Goal: Task Accomplishment & Management: Manage account settings

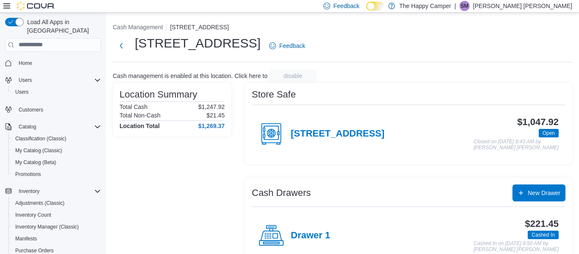
scroll to position [137, 0]
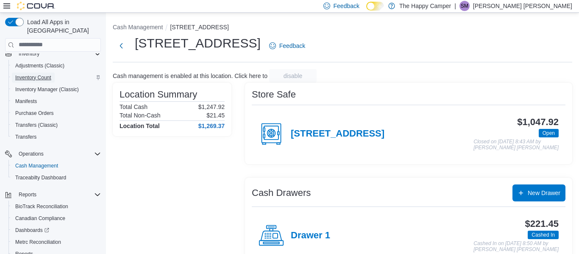
click at [42, 74] on span "Inventory Count" at bounding box center [33, 77] width 36 height 7
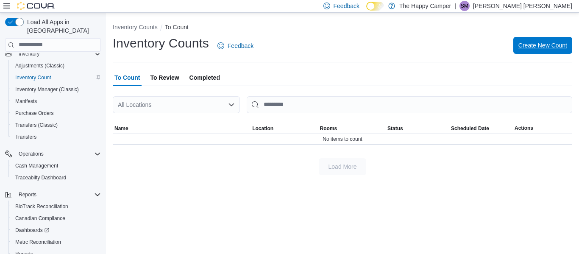
click at [526, 43] on span "Create New Count" at bounding box center [542, 45] width 49 height 8
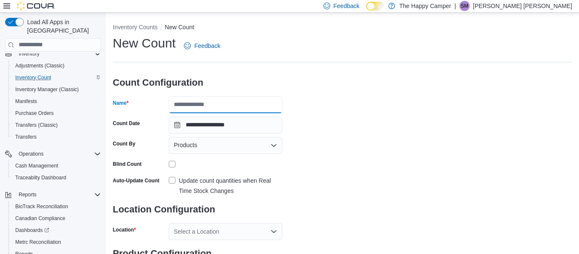
click at [248, 101] on input "Name" at bounding box center [226, 104] width 114 height 17
type input "******"
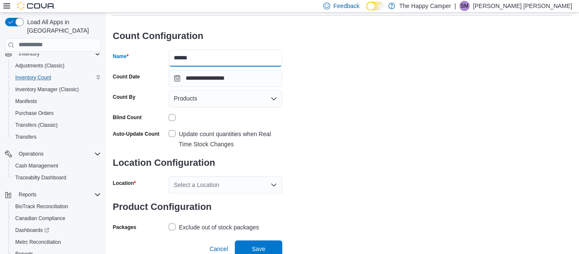
scroll to position [50, 0]
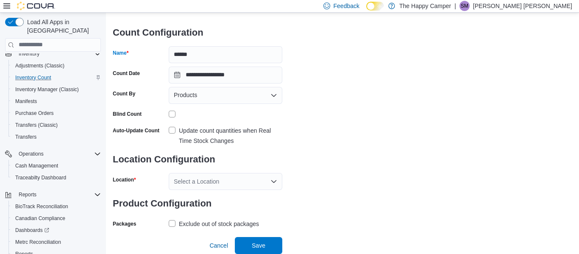
click at [262, 178] on div "Select a Location" at bounding box center [226, 181] width 114 height 17
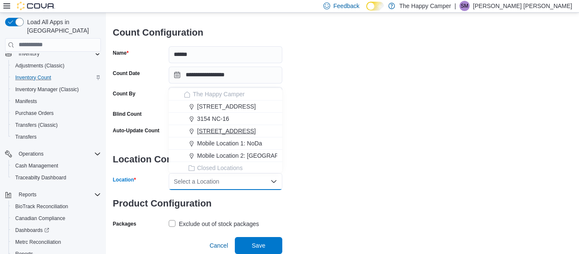
click at [250, 131] on div "[STREET_ADDRESS]" at bounding box center [230, 131] width 93 height 8
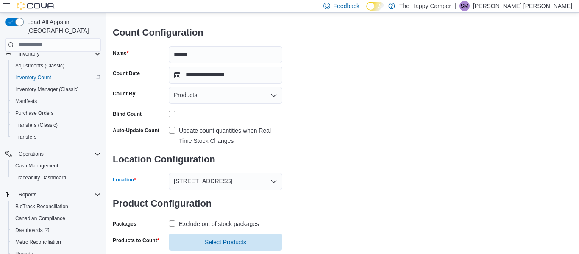
scroll to position [70, 0]
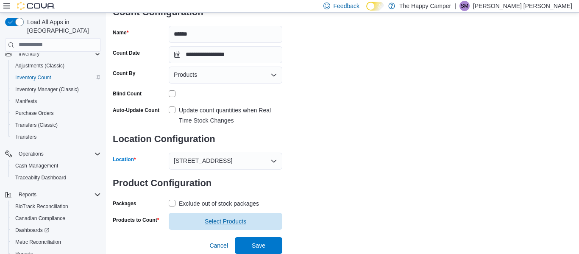
click at [212, 223] on span "Select Products" at bounding box center [226, 221] width 42 height 8
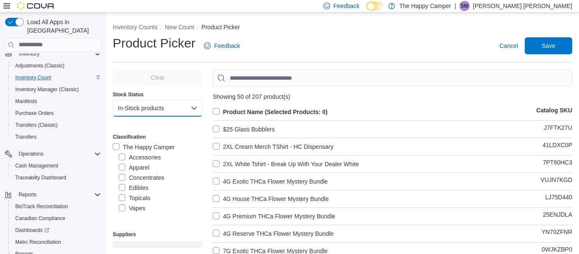
click at [168, 105] on button "In-Stock products" at bounding box center [158, 108] width 90 height 17
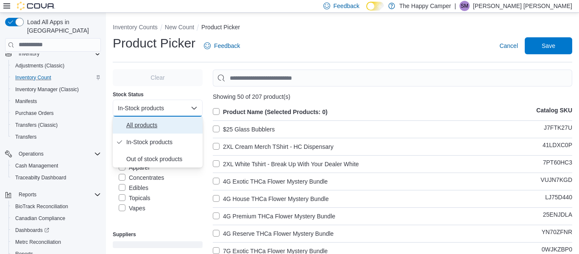
click at [152, 123] on span "All products" at bounding box center [162, 125] width 73 height 10
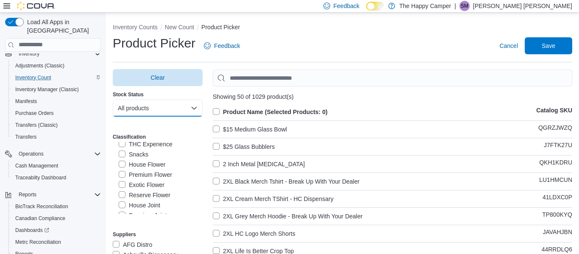
scroll to position [113, 0]
click at [122, 169] on label "House Flower" at bounding box center [142, 166] width 47 height 10
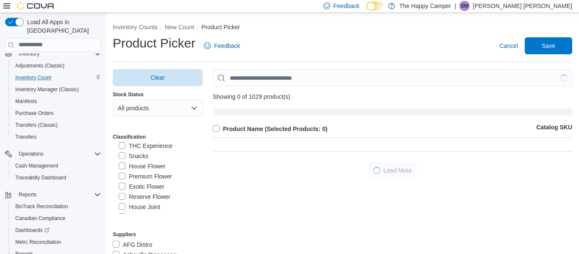
click at [122, 176] on label "Premium Flower" at bounding box center [145, 176] width 53 height 10
click at [123, 188] on label "Exotic Flower" at bounding box center [142, 186] width 46 height 10
click at [122, 196] on label "Reserve Flower" at bounding box center [145, 197] width 52 height 10
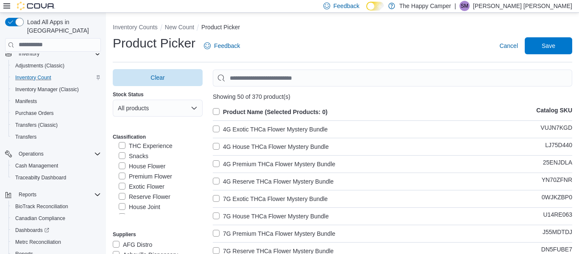
click at [218, 111] on label "Product Name (Selected Products: 0)" at bounding box center [270, 112] width 115 height 10
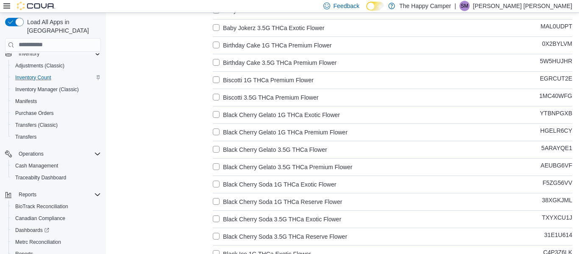
scroll to position [783, 0]
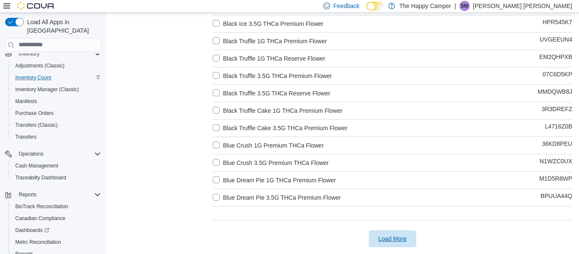
click at [389, 235] on span "Load More" at bounding box center [393, 238] width 28 height 8
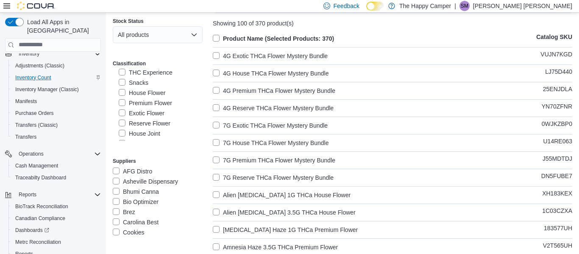
scroll to position [0, 0]
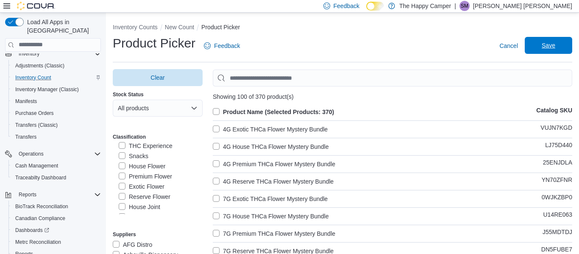
click at [548, 43] on span "Save" at bounding box center [549, 45] width 14 height 8
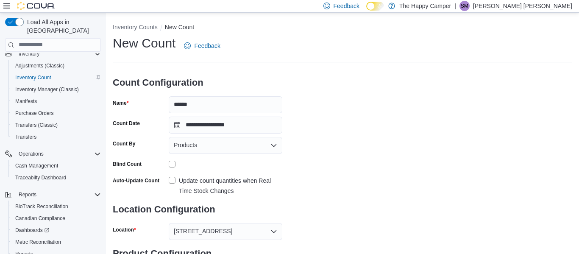
scroll to position [87, 0]
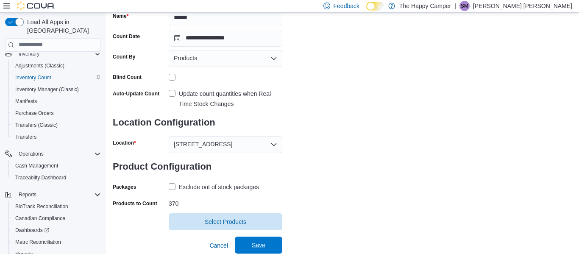
click at [256, 248] on span "Save" at bounding box center [259, 245] width 14 height 8
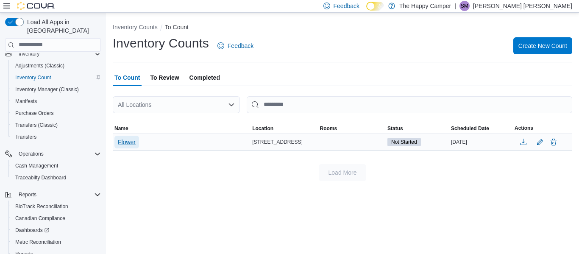
click at [131, 138] on span "Flower" at bounding box center [127, 142] width 18 height 8
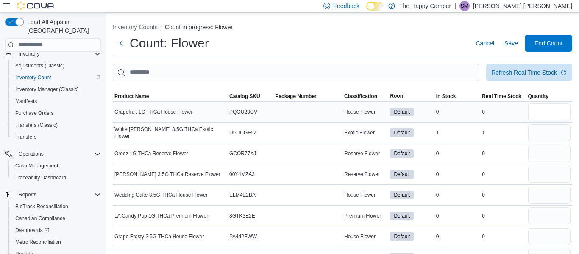
click at [544, 111] on input "number" at bounding box center [549, 111] width 42 height 17
type input "*"
click at [545, 132] on input "number" at bounding box center [549, 132] width 42 height 17
type input "*"
click at [538, 152] on input "number" at bounding box center [549, 153] width 42 height 17
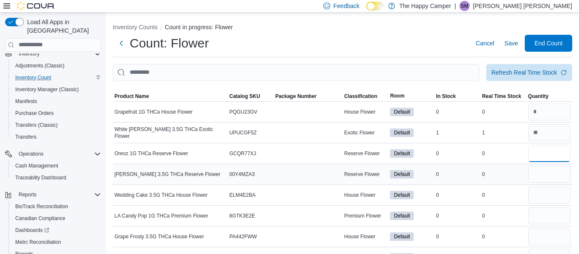
type input "*"
click at [536, 173] on input "number" at bounding box center [549, 174] width 42 height 17
type input "*"
click at [537, 191] on input "number" at bounding box center [549, 195] width 42 height 17
type input "*"
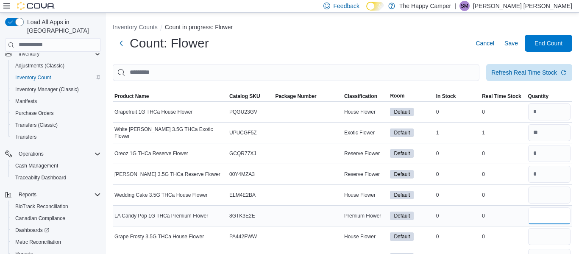
click at [538, 212] on input "number" at bounding box center [549, 215] width 42 height 17
type input "*"
click at [539, 236] on input "number" at bounding box center [549, 236] width 42 height 17
type input "*"
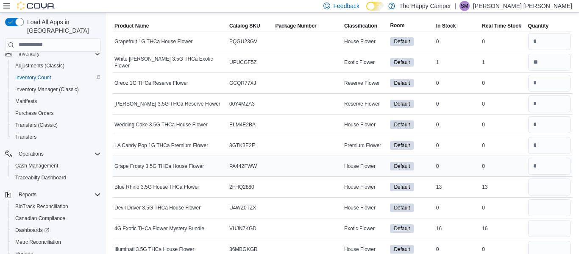
scroll to position [73, 0]
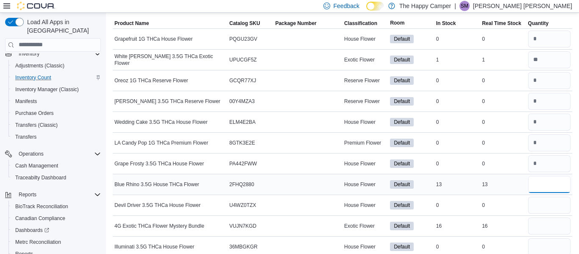
click at [551, 190] on input "number" at bounding box center [549, 184] width 42 height 17
type input "**"
click at [549, 202] on input "number" at bounding box center [549, 205] width 42 height 17
type input "*"
click at [550, 221] on input "number" at bounding box center [549, 225] width 42 height 17
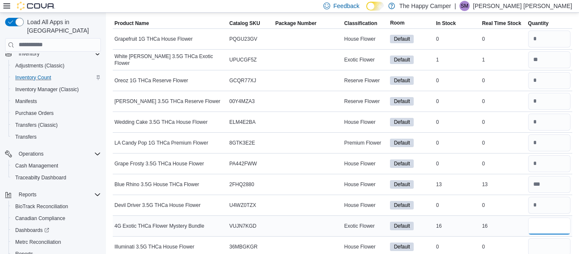
type input "**"
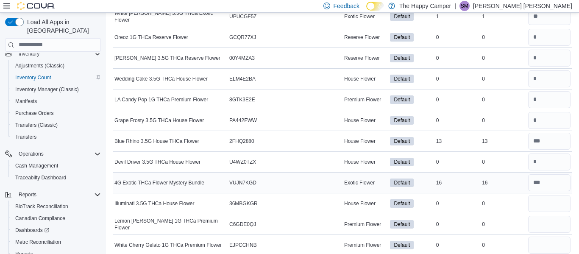
scroll to position [120, 0]
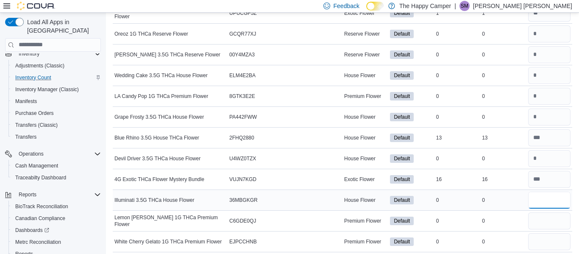
click at [543, 197] on input "number" at bounding box center [549, 200] width 42 height 17
type input "*"
click at [539, 219] on input "number" at bounding box center [549, 220] width 42 height 17
type input "*"
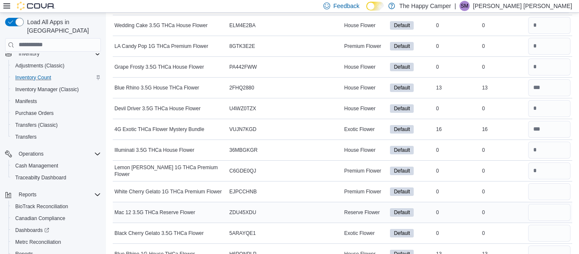
scroll to position [171, 0]
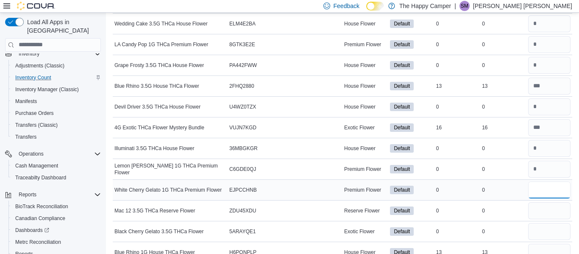
click at [540, 192] on input "number" at bounding box center [549, 189] width 42 height 17
type input "*"
click at [536, 214] on input "number" at bounding box center [549, 210] width 42 height 17
type input "*"
click at [536, 226] on input "number" at bounding box center [549, 231] width 42 height 17
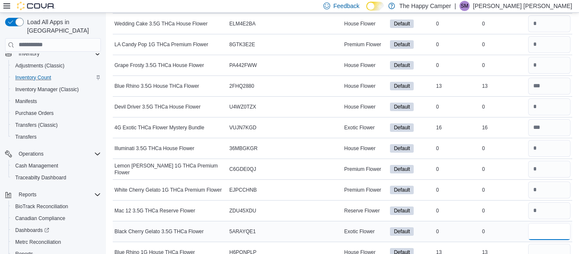
type input "*"
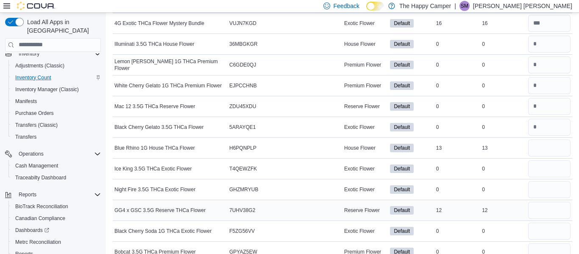
scroll to position [276, 0]
click at [537, 150] on input "number" at bounding box center [549, 147] width 42 height 17
type input "**"
click at [537, 167] on input "number" at bounding box center [549, 168] width 42 height 17
type input "*"
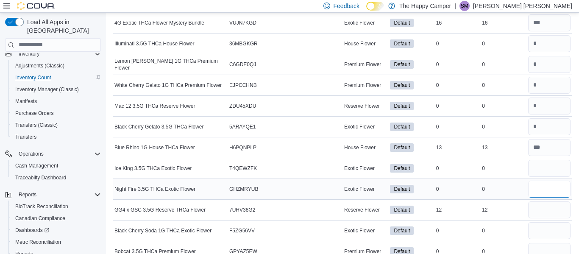
click at [538, 191] on input "number" at bounding box center [549, 189] width 42 height 17
type input "*"
click at [537, 206] on input "number" at bounding box center [549, 209] width 42 height 17
type input "**"
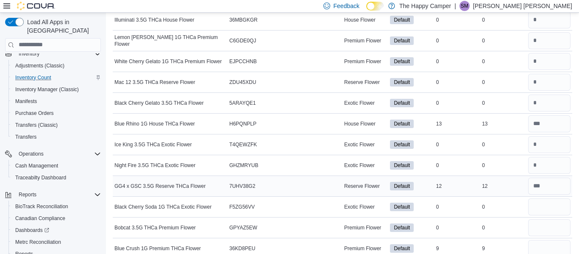
scroll to position [301, 0]
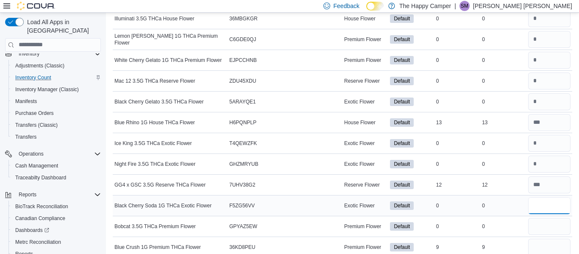
click at [533, 207] on input "number" at bounding box center [549, 205] width 42 height 17
type input "*"
click at [533, 225] on input "number" at bounding box center [549, 226] width 42 height 17
type input "*"
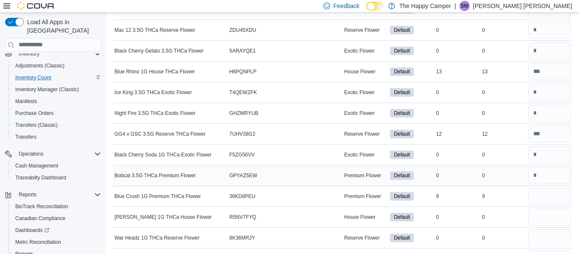
scroll to position [354, 0]
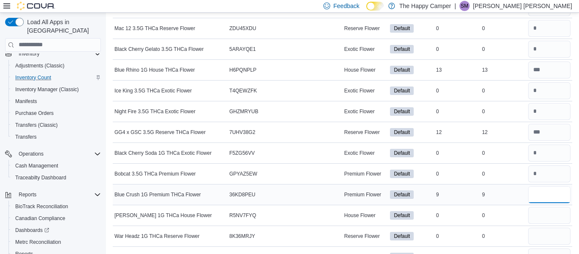
click at [541, 196] on input "number" at bounding box center [549, 194] width 42 height 17
type input "*"
click at [540, 212] on input "number" at bounding box center [549, 215] width 42 height 17
type input "*"
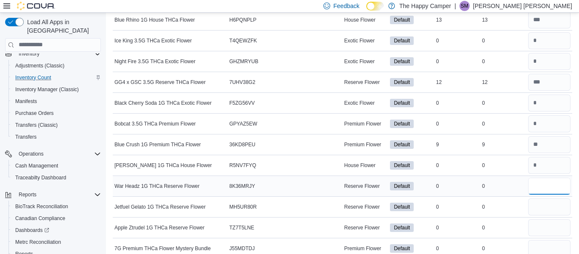
click at [546, 186] on input "number" at bounding box center [549, 186] width 42 height 17
type input "*"
click at [545, 212] on input "number" at bounding box center [549, 206] width 42 height 17
type input "*"
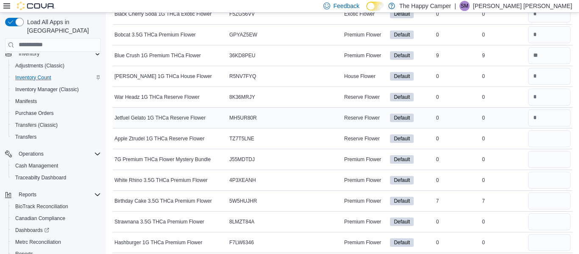
scroll to position [490, 0]
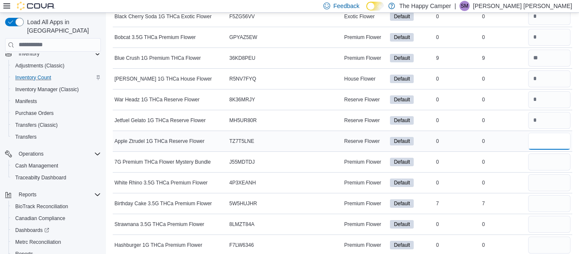
click at [535, 141] on input "number" at bounding box center [549, 141] width 42 height 17
type input "*"
click at [537, 161] on input "number" at bounding box center [549, 161] width 42 height 17
type input "*"
click at [542, 177] on input "number" at bounding box center [549, 182] width 42 height 17
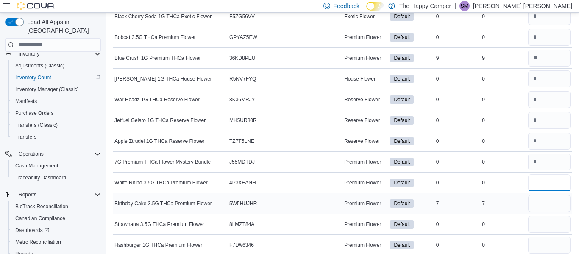
type input "*"
click at [545, 203] on input "number" at bounding box center [549, 203] width 42 height 17
type input "*"
click at [545, 226] on input "number" at bounding box center [549, 224] width 42 height 17
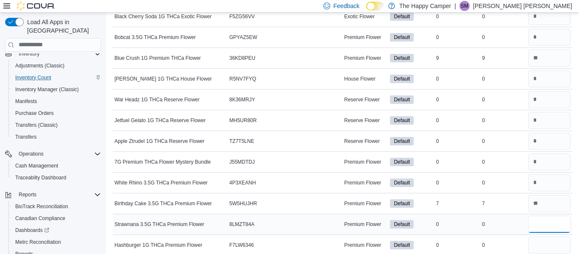
type input "*"
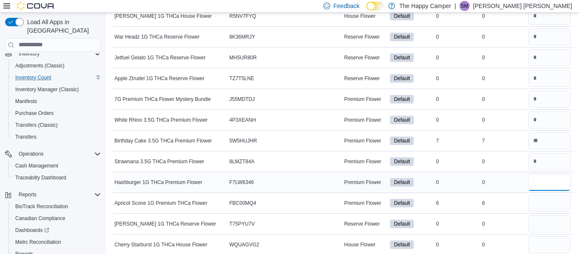
click at [541, 181] on input "number" at bounding box center [549, 182] width 42 height 17
type input "*"
click at [549, 142] on input "number" at bounding box center [549, 140] width 42 height 17
type input "*"
click at [545, 199] on input "number" at bounding box center [549, 203] width 42 height 17
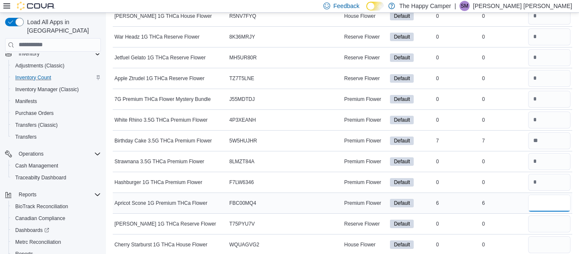
click at [545, 199] on input "number" at bounding box center [549, 203] width 42 height 17
type input "*"
click at [542, 228] on input "number" at bounding box center [549, 223] width 42 height 17
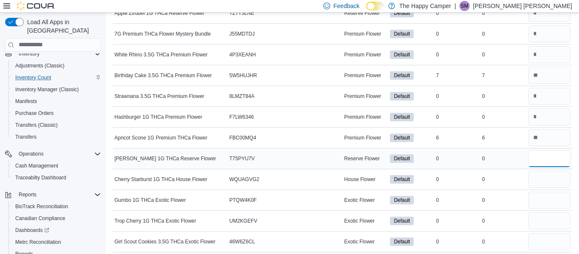
scroll to position [622, 0]
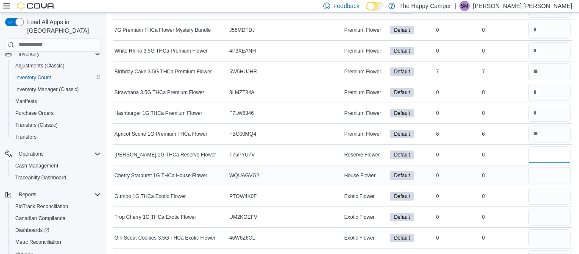
type input "*"
click at [543, 182] on input "number" at bounding box center [549, 175] width 42 height 17
type input "*"
click at [548, 200] on input "number" at bounding box center [549, 196] width 42 height 17
type input "*"
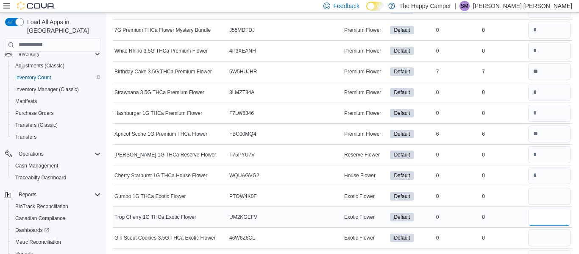
click at [548, 218] on input "number" at bounding box center [549, 217] width 42 height 17
type input "*"
click at [546, 236] on input "number" at bounding box center [549, 237] width 42 height 17
type input "*"
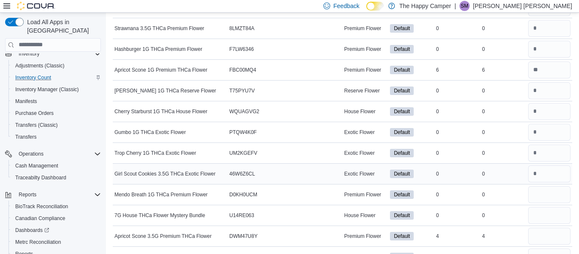
scroll to position [690, 0]
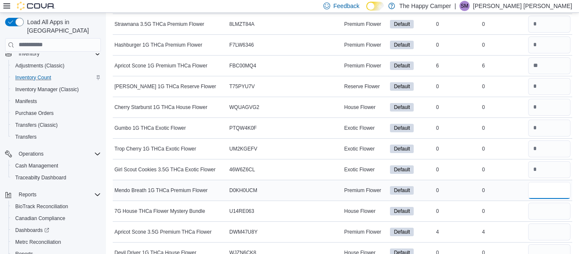
click at [543, 192] on input "number" at bounding box center [549, 190] width 42 height 17
type input "*"
click at [537, 215] on input "number" at bounding box center [549, 211] width 42 height 17
type input "*"
click at [533, 228] on input "number" at bounding box center [549, 231] width 42 height 17
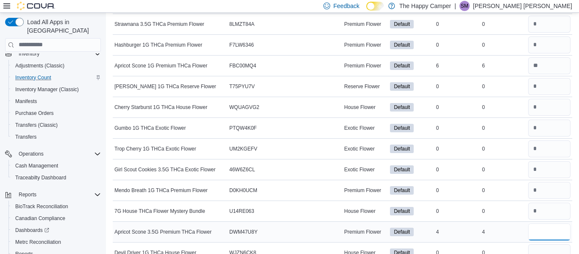
type input "*"
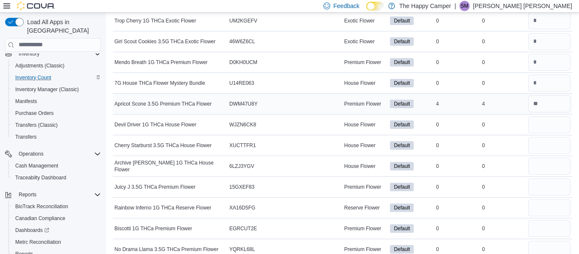
scroll to position [826, 0]
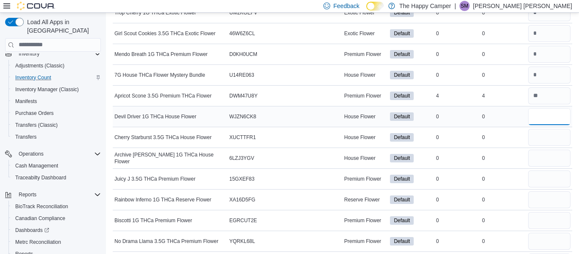
click at [541, 121] on input "number" at bounding box center [549, 116] width 42 height 17
type input "*"
click at [541, 134] on input "number" at bounding box center [549, 137] width 42 height 17
type input "*"
click at [537, 155] on input "number" at bounding box center [549, 158] width 42 height 17
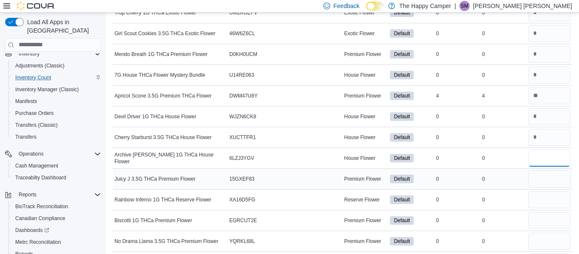
type input "*"
click at [538, 184] on input "number" at bounding box center [549, 178] width 42 height 17
type input "*"
click at [540, 198] on input "number" at bounding box center [549, 199] width 42 height 17
type input "*"
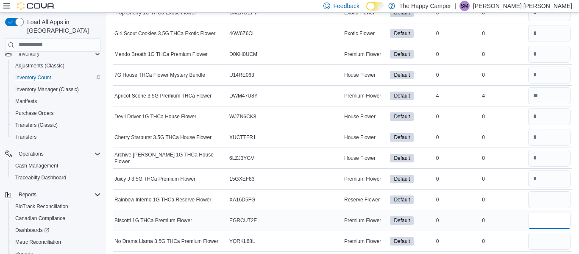
click at [540, 218] on input "number" at bounding box center [549, 220] width 42 height 17
type input "*"
click at [539, 237] on input "number" at bounding box center [549, 241] width 42 height 17
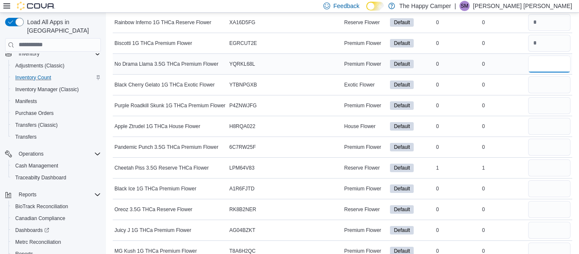
scroll to position [1009, 0]
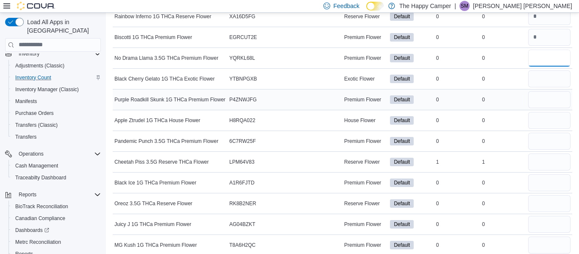
type input "*"
click at [557, 89] on td at bounding box center [549, 99] width 46 height 21
click at [549, 83] on input "number" at bounding box center [549, 78] width 42 height 17
type input "*"
click at [543, 94] on input "number" at bounding box center [549, 99] width 42 height 17
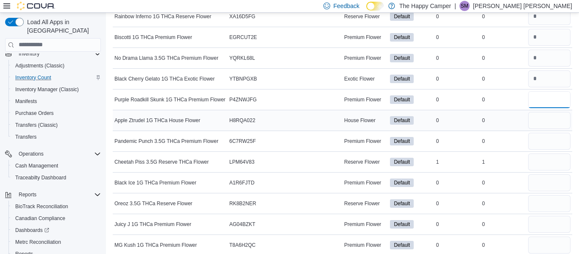
type input "*"
click at [539, 123] on input "number" at bounding box center [549, 120] width 42 height 17
type input "*"
click at [539, 138] on input "number" at bounding box center [549, 141] width 42 height 17
type input "*"
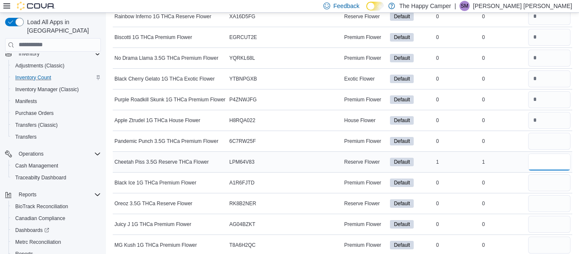
click at [539, 159] on input "number" at bounding box center [549, 161] width 42 height 17
type input "*"
click at [537, 187] on input "number" at bounding box center [549, 182] width 42 height 17
type input "*"
click at [536, 208] on input "number" at bounding box center [549, 203] width 42 height 17
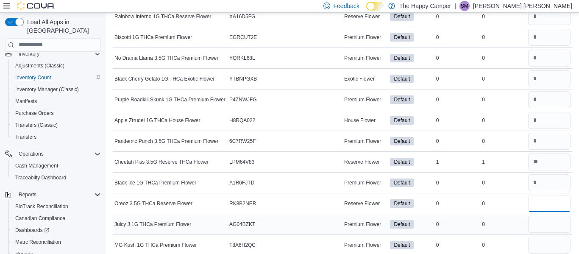
type input "*"
click at [539, 220] on input "number" at bounding box center [549, 224] width 42 height 17
type input "*"
click at [541, 240] on input "number" at bounding box center [549, 245] width 42 height 17
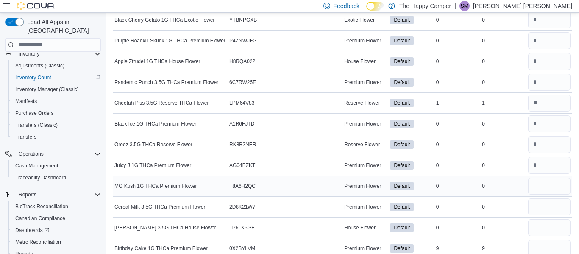
scroll to position [1072, 0]
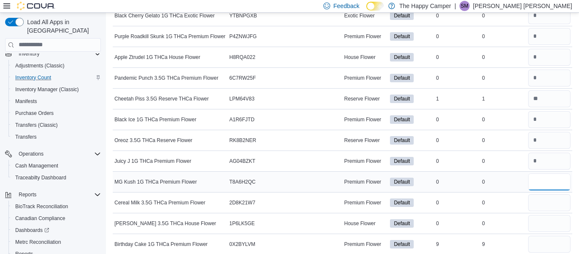
click at [538, 178] on input "number" at bounding box center [549, 181] width 42 height 17
type input "*"
click at [542, 203] on input "number" at bounding box center [549, 202] width 42 height 17
type input "*"
click at [540, 220] on input "number" at bounding box center [549, 223] width 42 height 17
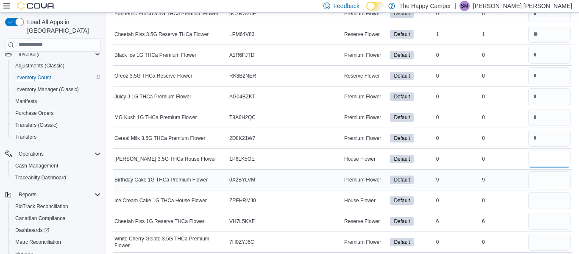
scroll to position [1139, 0]
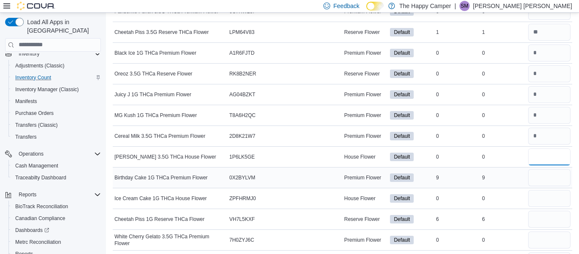
type input "*"
click at [538, 175] on input "number" at bounding box center [549, 177] width 42 height 17
type input "*"
click at [543, 199] on input "number" at bounding box center [549, 198] width 42 height 17
type input "*"
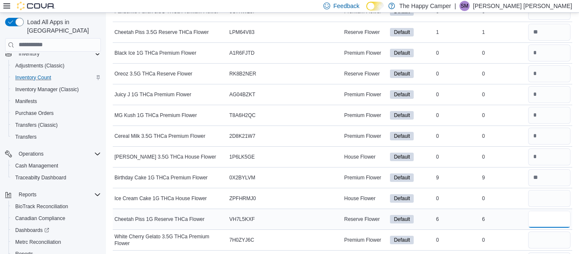
click at [546, 219] on input "number" at bounding box center [549, 219] width 42 height 17
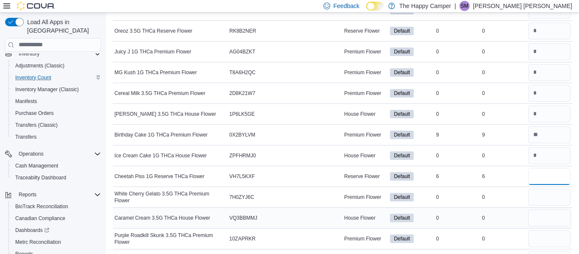
scroll to position [1183, 0]
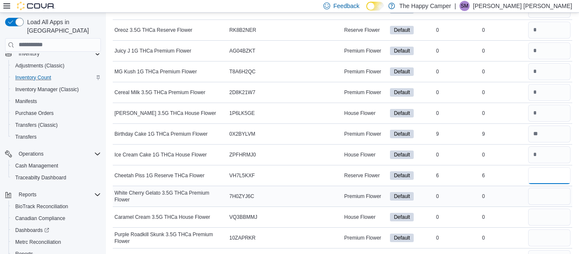
type input "*"
click at [543, 203] on input "number" at bounding box center [549, 196] width 42 height 17
type input "*"
click at [545, 222] on input "number" at bounding box center [549, 217] width 42 height 17
type input "*"
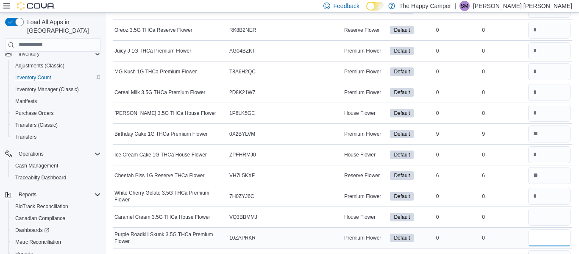
click at [541, 237] on input "number" at bounding box center [549, 237] width 42 height 17
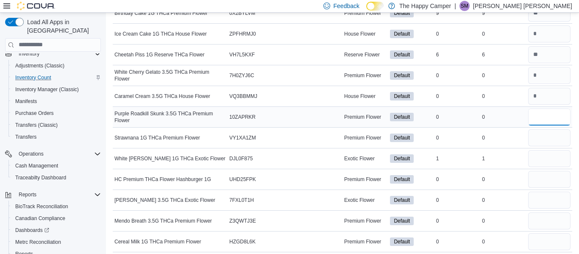
scroll to position [1306, 0]
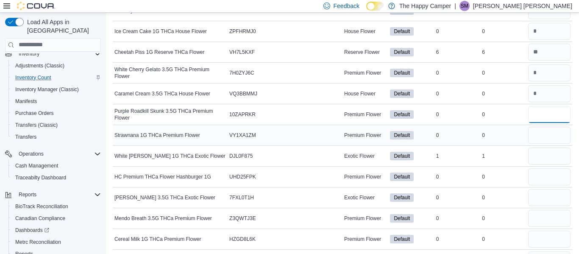
type input "*"
click at [545, 134] on input "number" at bounding box center [549, 135] width 42 height 17
type input "*"
click at [546, 153] on input "number" at bounding box center [549, 156] width 42 height 17
type input "*"
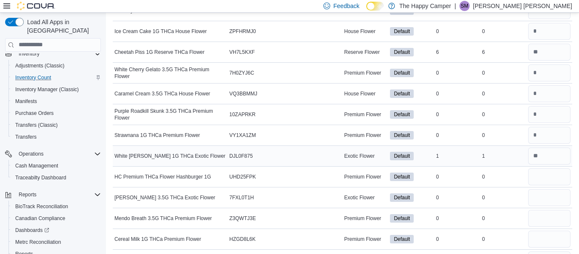
scroll to position [1353, 0]
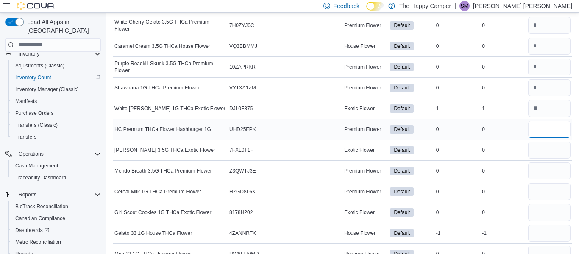
click at [540, 130] on input "number" at bounding box center [549, 129] width 42 height 17
type input "*"
click at [540, 146] on input "number" at bounding box center [549, 150] width 42 height 17
type input "*"
click at [541, 166] on input "number" at bounding box center [549, 170] width 42 height 17
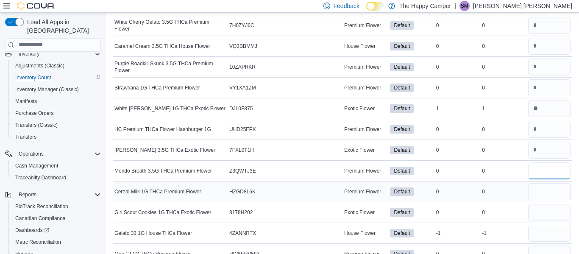
type input "*"
click at [536, 196] on input "number" at bounding box center [549, 191] width 42 height 17
type input "*"
click at [535, 214] on input "number" at bounding box center [549, 212] width 42 height 17
type input "*"
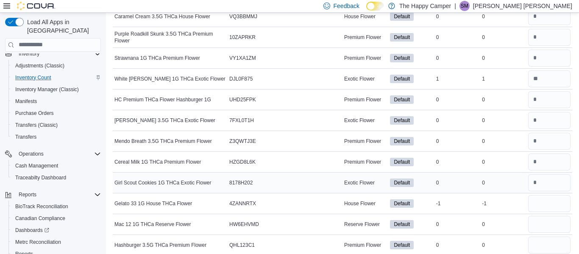
scroll to position [1384, 0]
click at [542, 198] on input "number" at bounding box center [549, 203] width 42 height 17
type input "*"
click at [545, 223] on input "number" at bounding box center [549, 223] width 42 height 17
type input "*"
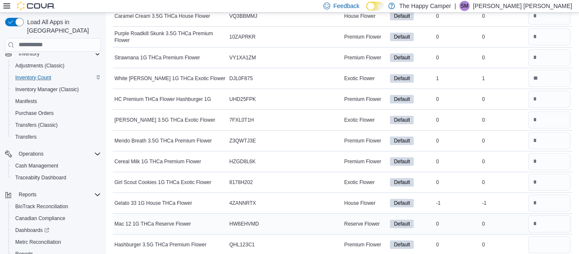
scroll to position [1455, 0]
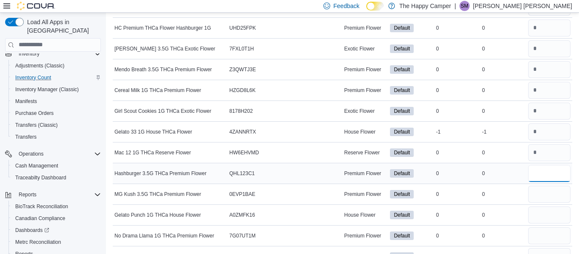
click at [546, 180] on input "number" at bounding box center [549, 173] width 42 height 17
type input "*"
click at [546, 195] on input "number" at bounding box center [549, 194] width 42 height 17
type input "*"
click at [539, 218] on input "number" at bounding box center [549, 214] width 42 height 17
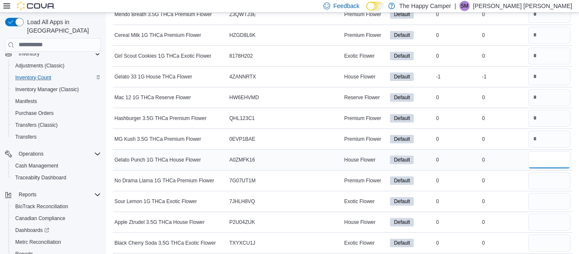
scroll to position [1520, 0]
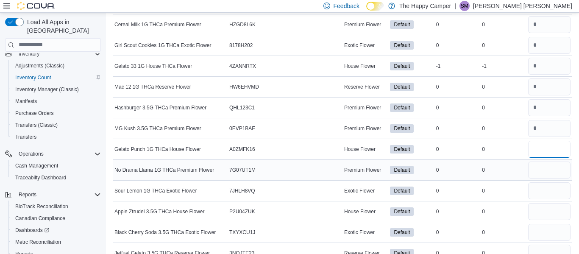
type input "*"
click at [542, 178] on input "number" at bounding box center [549, 170] width 42 height 17
type input "*"
click at [537, 192] on input "number" at bounding box center [549, 190] width 42 height 17
type input "*"
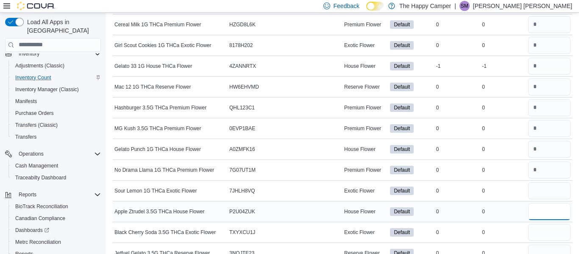
click at [534, 217] on input "number" at bounding box center [549, 211] width 42 height 17
type input "*"
click at [539, 236] on input "number" at bounding box center [549, 232] width 42 height 17
type input "*"
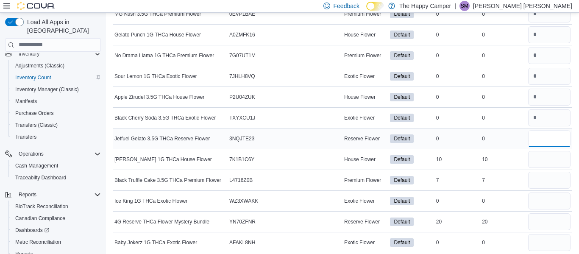
click at [539, 137] on input "number" at bounding box center [549, 138] width 42 height 17
type input "*"
click at [537, 155] on input "number" at bounding box center [549, 159] width 42 height 17
type input "**"
click at [536, 181] on input "number" at bounding box center [549, 180] width 42 height 17
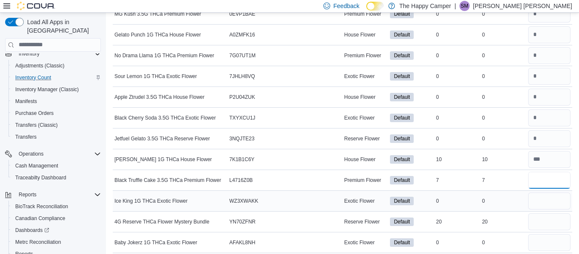
type input "*"
click at [540, 195] on input "number" at bounding box center [549, 200] width 42 height 17
type input "*"
click at [541, 219] on input "number" at bounding box center [549, 221] width 42 height 17
type input "**"
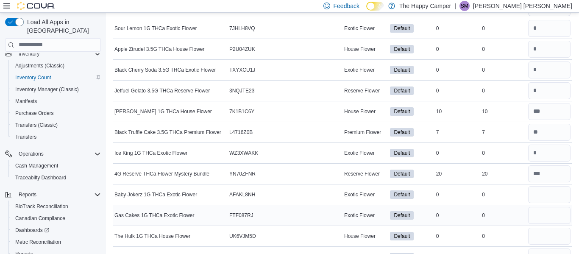
scroll to position [1684, 0]
click at [543, 200] on input "number" at bounding box center [549, 193] width 42 height 17
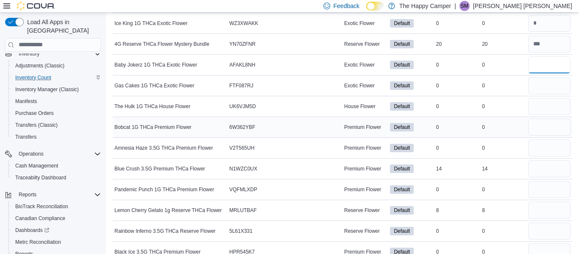
scroll to position [1813, 0]
type input "*"
click at [556, 83] on input "number" at bounding box center [549, 85] width 42 height 17
type input "*"
click at [556, 106] on input "number" at bounding box center [549, 105] width 42 height 17
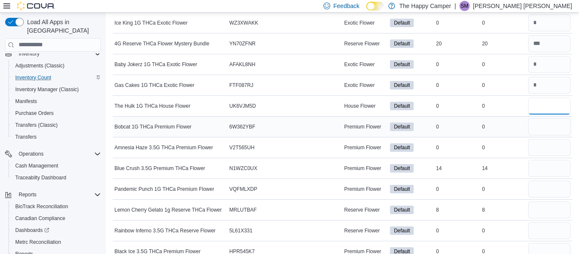
type input "*"
click at [554, 129] on input "number" at bounding box center [549, 126] width 42 height 17
type input "*"
click at [549, 141] on input "number" at bounding box center [549, 147] width 42 height 17
type input "*"
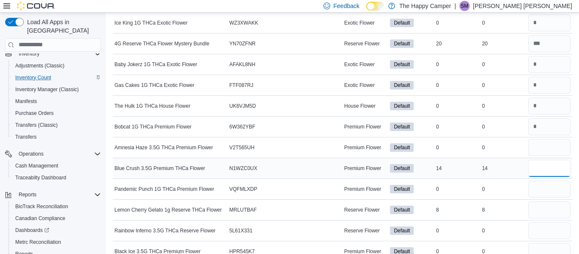
click at [543, 170] on input "number" at bounding box center [549, 168] width 42 height 17
type input "**"
click at [546, 184] on input "number" at bounding box center [549, 189] width 42 height 17
type input "*"
click at [543, 210] on input "number" at bounding box center [549, 209] width 42 height 17
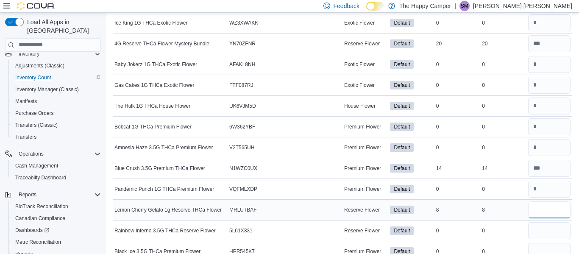
type input "*"
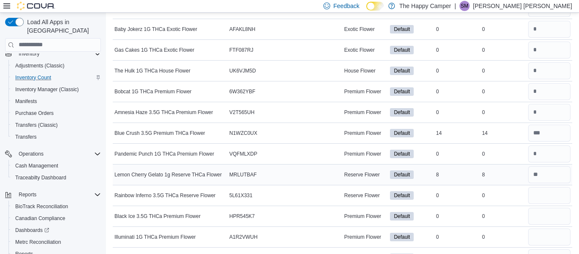
scroll to position [1852, 0]
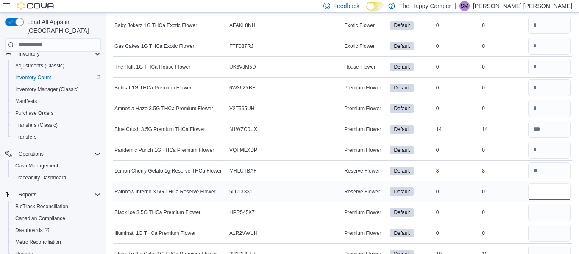
click at [537, 192] on input "number" at bounding box center [549, 191] width 42 height 17
type input "*"
click at [540, 211] on input "number" at bounding box center [549, 212] width 42 height 17
type input "*"
click at [534, 229] on input "number" at bounding box center [549, 233] width 42 height 17
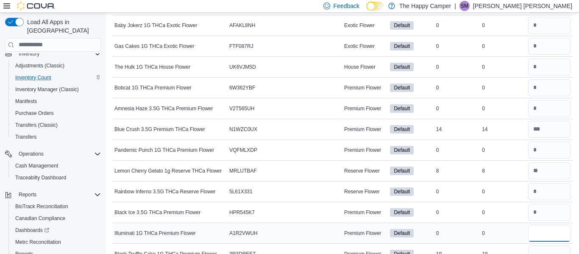
type input "*"
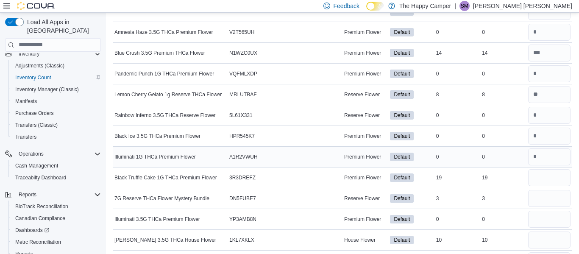
scroll to position [1940, 0]
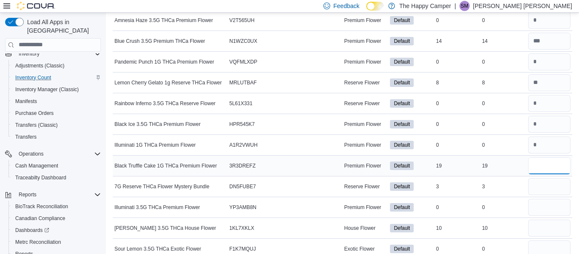
click at [537, 167] on input "number" at bounding box center [549, 165] width 42 height 17
type input "**"
click at [537, 185] on input "number" at bounding box center [549, 186] width 42 height 17
type input "*"
click at [537, 201] on input "number" at bounding box center [549, 207] width 42 height 17
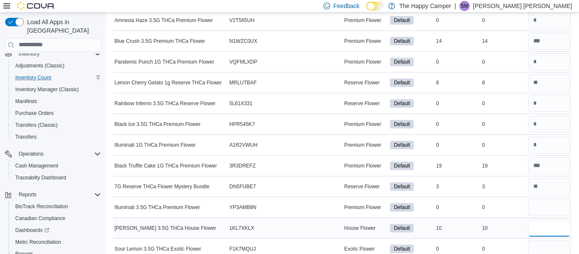
click at [544, 228] on input "number" at bounding box center [549, 228] width 42 height 17
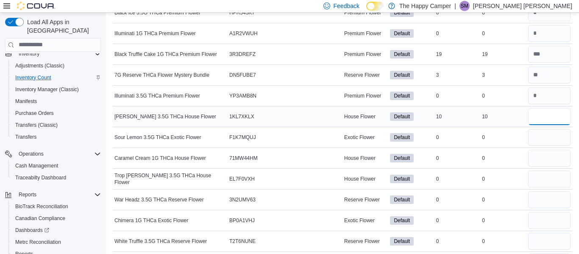
scroll to position [2052, 0]
click at [542, 140] on input "number" at bounding box center [549, 136] width 42 height 17
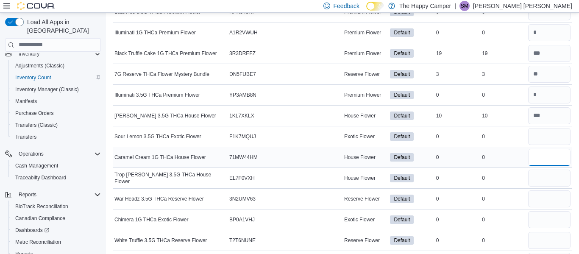
click at [541, 151] on input "number" at bounding box center [549, 157] width 42 height 17
click at [538, 177] on input "number" at bounding box center [549, 178] width 42 height 17
click at [541, 197] on input "number" at bounding box center [549, 198] width 42 height 17
click at [543, 218] on input "number" at bounding box center [549, 219] width 42 height 17
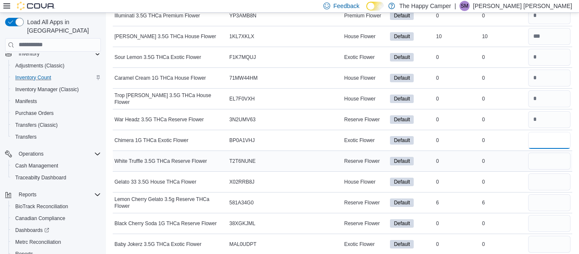
scroll to position [2139, 0]
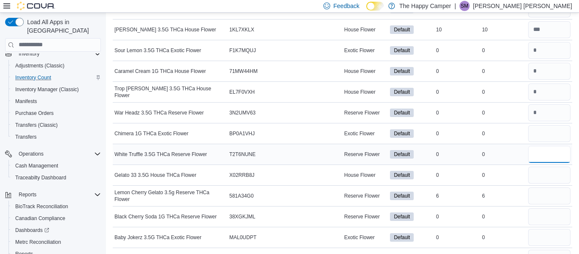
click at [544, 153] on input "number" at bounding box center [549, 154] width 42 height 17
click at [537, 179] on input "number" at bounding box center [549, 175] width 42 height 17
click at [535, 196] on input "number" at bounding box center [549, 195] width 42 height 17
click at [540, 219] on input "number" at bounding box center [549, 216] width 42 height 17
click at [546, 237] on input "number" at bounding box center [549, 237] width 42 height 17
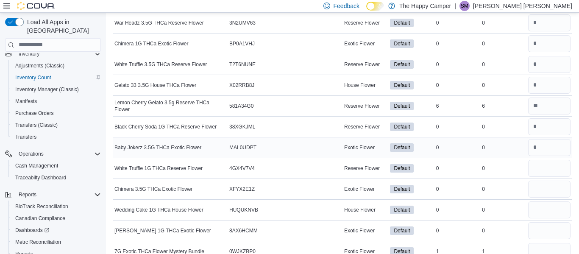
scroll to position [2225, 0]
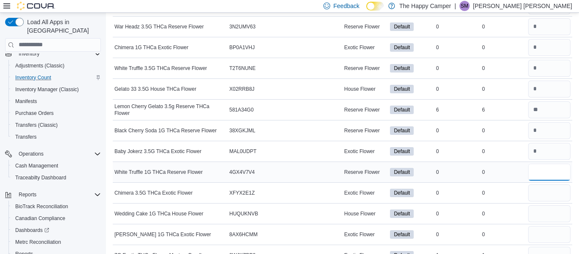
click at [546, 173] on input "number" at bounding box center [549, 172] width 42 height 17
click at [545, 194] on input "number" at bounding box center [549, 192] width 42 height 17
click at [543, 209] on input "number" at bounding box center [549, 213] width 42 height 17
click at [541, 236] on input "number" at bounding box center [549, 234] width 42 height 17
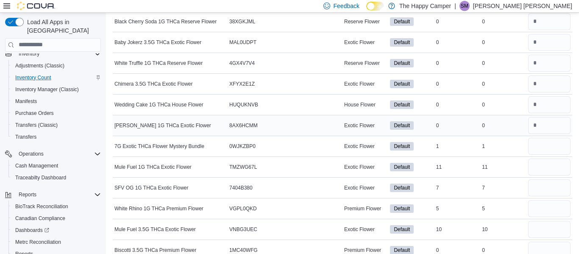
scroll to position [2335, 0]
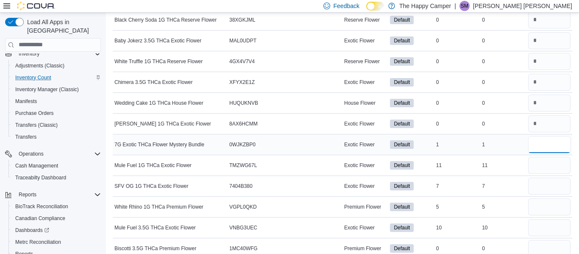
click at [540, 145] on input "number" at bounding box center [549, 144] width 42 height 17
click at [540, 170] on input "number" at bounding box center [549, 165] width 42 height 17
click at [543, 189] on input "number" at bounding box center [549, 186] width 42 height 17
click at [543, 208] on input "number" at bounding box center [549, 206] width 42 height 17
click at [551, 227] on input "number" at bounding box center [549, 227] width 42 height 17
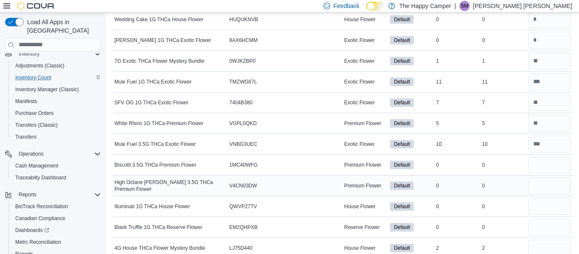
scroll to position [2420, 0]
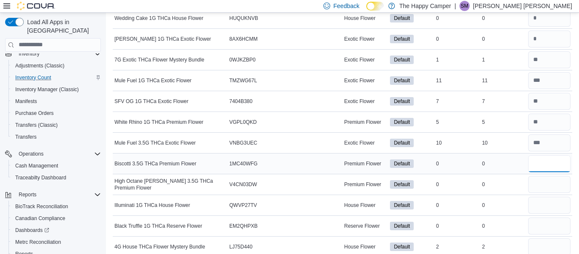
click at [540, 170] on input "number" at bounding box center [549, 163] width 42 height 17
click at [541, 181] on input "number" at bounding box center [549, 184] width 42 height 17
click at [543, 198] on input "number" at bounding box center [549, 205] width 42 height 17
click at [539, 223] on input "number" at bounding box center [549, 225] width 42 height 17
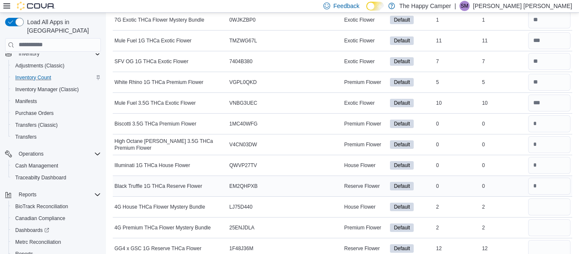
scroll to position [2460, 0]
click at [543, 208] on input "number" at bounding box center [549, 206] width 42 height 17
click at [540, 228] on input "number" at bounding box center [549, 227] width 42 height 17
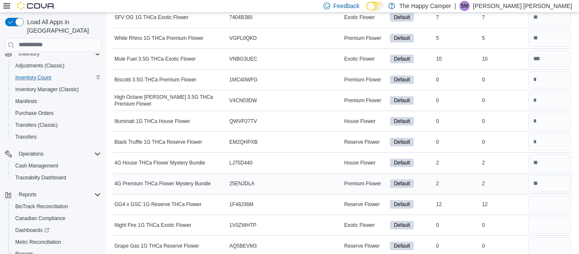
scroll to position [2507, 0]
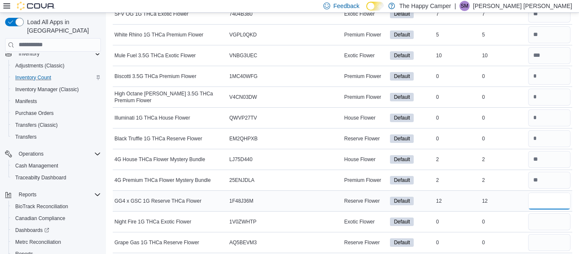
click at [537, 192] on input "number" at bounding box center [549, 200] width 42 height 17
click at [552, 223] on input "number" at bounding box center [549, 221] width 42 height 17
click at [542, 249] on input "number" at bounding box center [549, 242] width 42 height 17
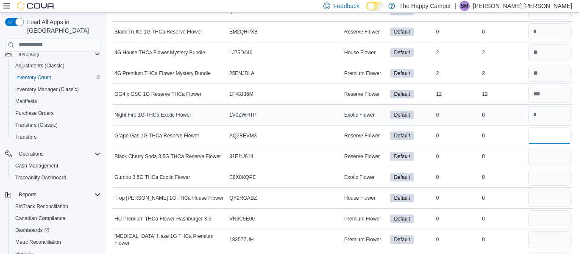
scroll to position [2619, 0]
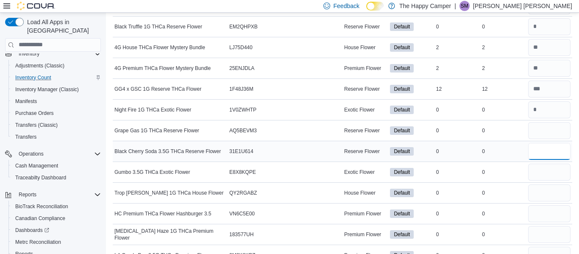
click at [537, 155] on input "number" at bounding box center [549, 151] width 42 height 17
click at [543, 172] on input "number" at bounding box center [549, 172] width 42 height 17
click at [535, 189] on input "number" at bounding box center [549, 192] width 42 height 17
click at [533, 209] on input "number" at bounding box center [549, 213] width 42 height 17
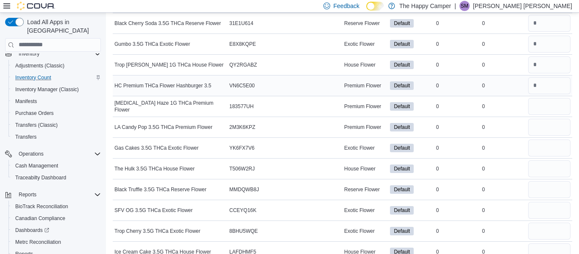
scroll to position [2753, 0]
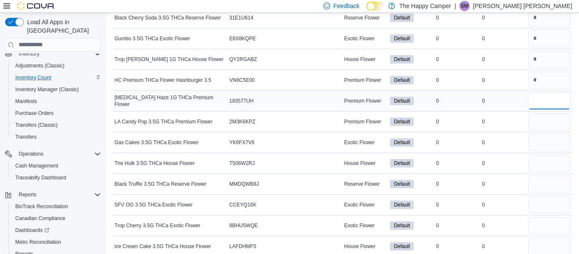
click at [540, 106] on input "number" at bounding box center [549, 100] width 42 height 17
click at [544, 118] on input "number" at bounding box center [549, 121] width 42 height 17
click at [541, 148] on input "number" at bounding box center [549, 142] width 42 height 17
click at [538, 162] on input "number" at bounding box center [549, 163] width 42 height 17
click at [533, 182] on input "number" at bounding box center [549, 183] width 42 height 17
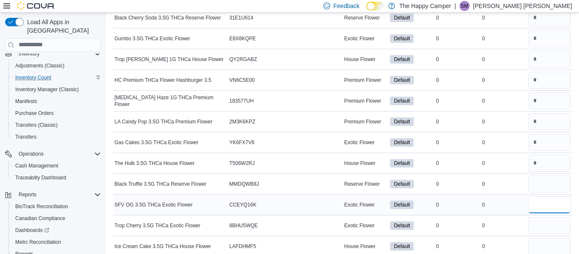
click at [532, 209] on input "number" at bounding box center [549, 204] width 42 height 17
click at [539, 225] on input "number" at bounding box center [549, 225] width 42 height 17
click at [540, 248] on input "number" at bounding box center [549, 246] width 42 height 17
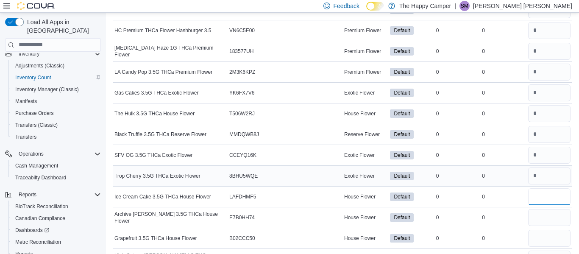
scroll to position [2825, 0]
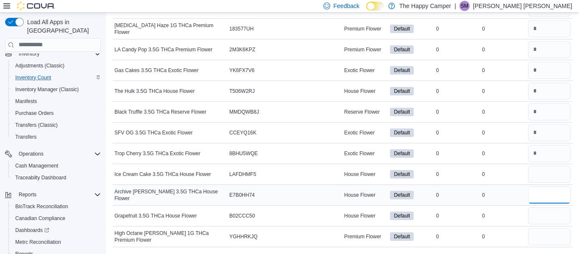
click at [535, 195] on input "number" at bounding box center [549, 195] width 42 height 17
click at [537, 220] on input "number" at bounding box center [549, 215] width 42 height 17
click at [538, 236] on input "number" at bounding box center [549, 236] width 42 height 17
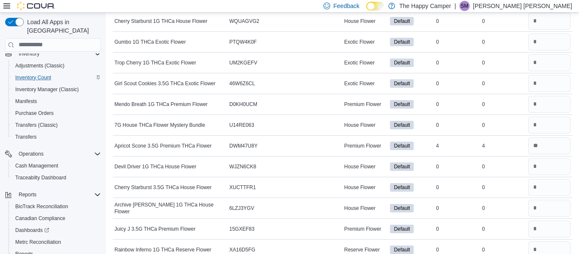
scroll to position [0, 0]
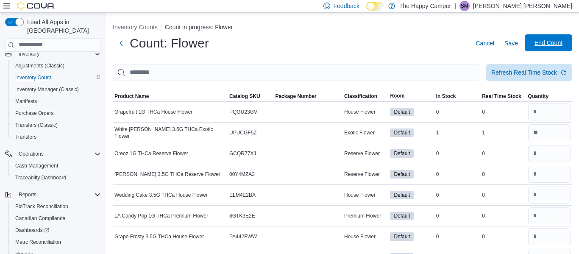
click at [537, 42] on span "End Count" at bounding box center [549, 43] width 28 height 8
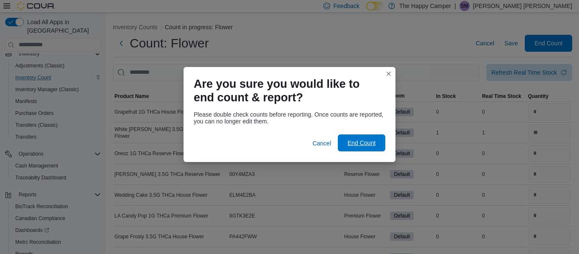
click at [353, 144] on span "End Count" at bounding box center [362, 143] width 28 height 8
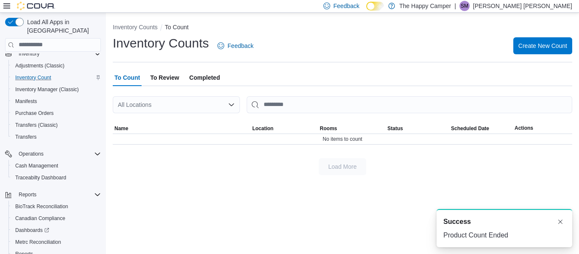
click at [168, 83] on span "To Review" at bounding box center [164, 77] width 29 height 17
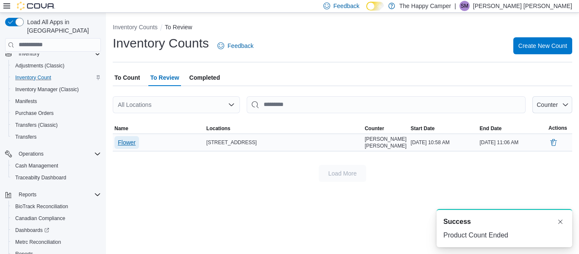
click at [123, 143] on span "Flower" at bounding box center [127, 142] width 18 height 8
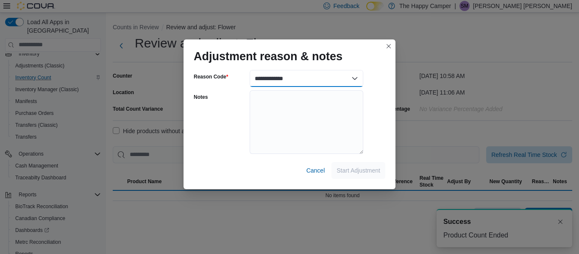
click at [335, 82] on select "**********" at bounding box center [307, 78] width 114 height 17
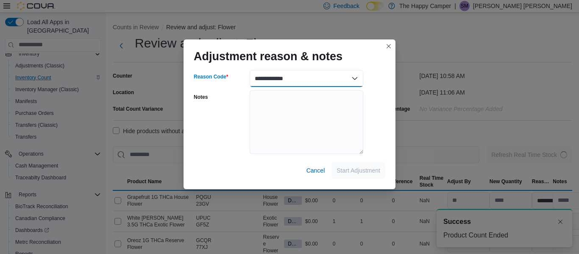
click at [285, 77] on select "**********" at bounding box center [307, 78] width 114 height 17
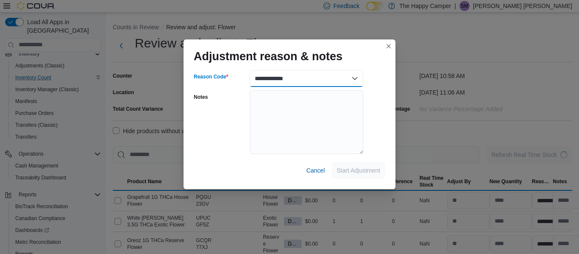
click at [285, 77] on select "**********" at bounding box center [307, 78] width 114 height 17
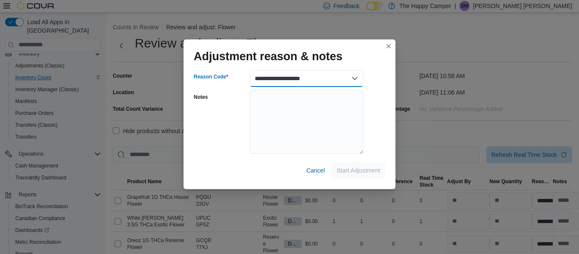
click at [250, 70] on select "**********" at bounding box center [307, 78] width 114 height 17
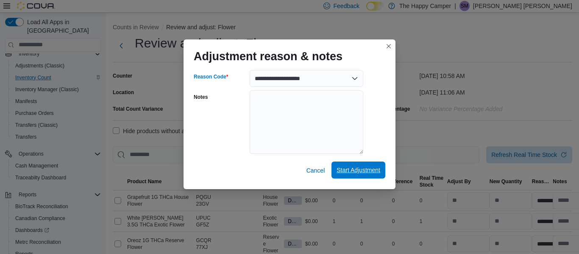
click at [370, 174] on span "Start Adjustment" at bounding box center [359, 170] width 44 height 8
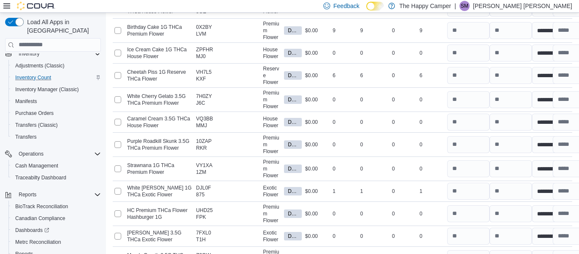
scroll to position [3198, 0]
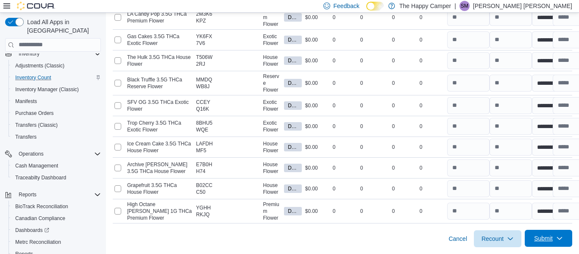
click at [549, 236] on span "Submit" at bounding box center [543, 238] width 19 height 8
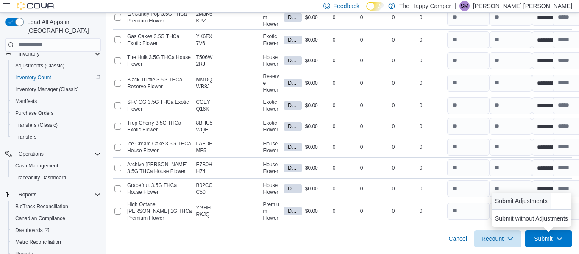
click at [534, 201] on span "Submit Adjustments" at bounding box center [521, 201] width 53 height 8
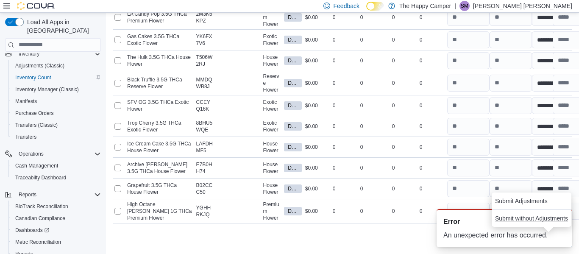
scroll to position [0, 0]
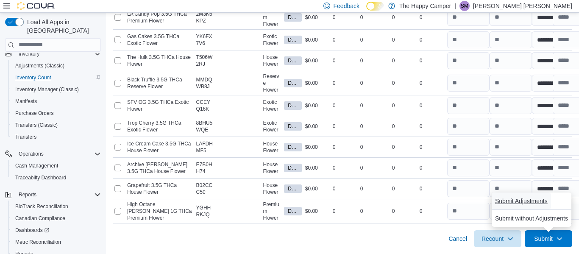
click at [522, 200] on span "Submit Adjustments" at bounding box center [521, 201] width 53 height 8
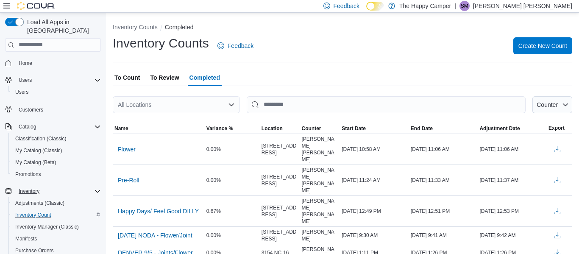
scroll to position [1, 0]
